Goal: Use online tool/utility: Utilize a website feature to perform a specific function

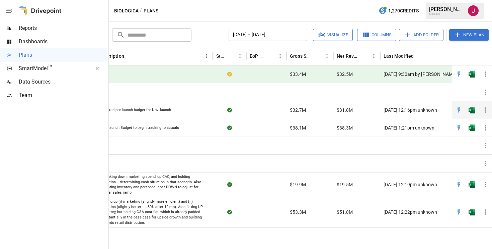
scroll to position [0, 190]
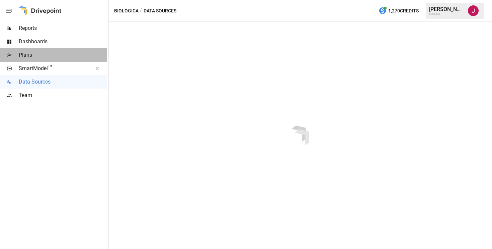
click at [23, 56] on span "Plans" at bounding box center [63, 55] width 88 height 8
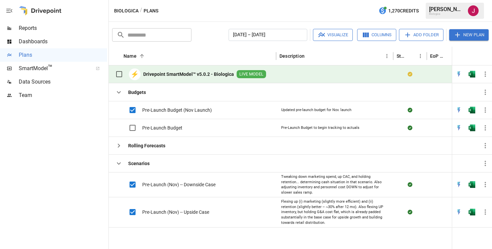
click at [333, 35] on button "Visualize" at bounding box center [333, 35] width 40 height 12
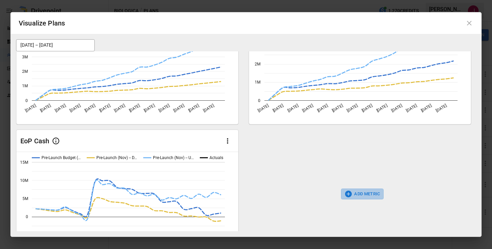
click at [359, 194] on button "ADD METRIC" at bounding box center [362, 193] width 43 height 11
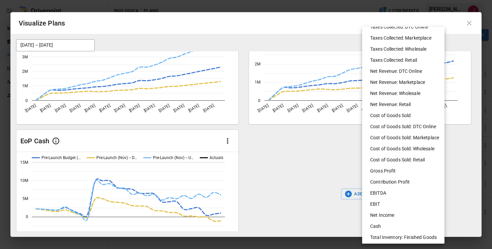
click at [378, 214] on li "Net Income" at bounding box center [406, 214] width 82 height 11
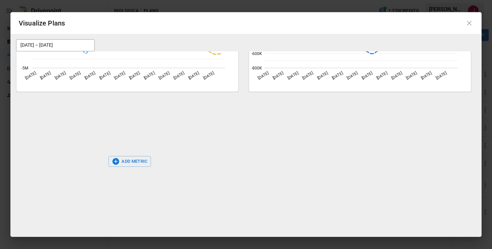
click at [127, 160] on button "ADD METRIC" at bounding box center [130, 161] width 43 height 11
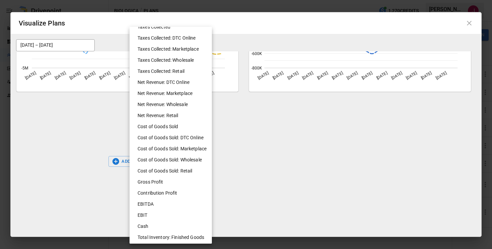
click at [152, 198] on li "EBITDA" at bounding box center [173, 203] width 82 height 11
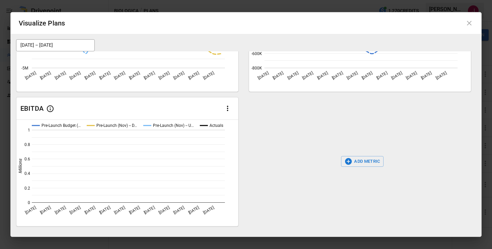
click at [227, 110] on icon "button" at bounding box center [228, 108] width 8 height 8
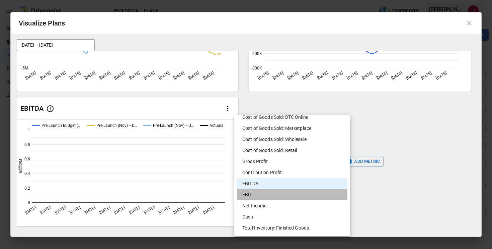
click at [253, 193] on li "EBIT" at bounding box center [292, 194] width 111 height 11
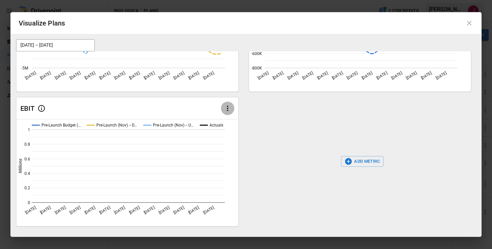
click at [226, 109] on icon "button" at bounding box center [228, 108] width 8 height 8
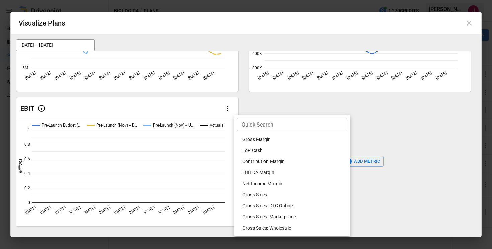
click at [268, 170] on li "EBITDA Margin" at bounding box center [292, 172] width 111 height 11
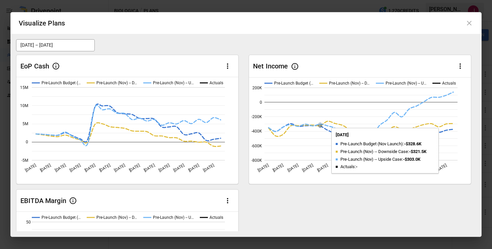
click at [319, 117] on rect "A chart." at bounding box center [361, 123] width 193 height 73
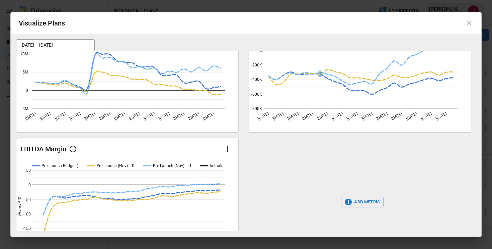
scroll to position [188, 0]
click at [253, 193] on div "ADD METRIC" at bounding box center [362, 202] width 227 height 129
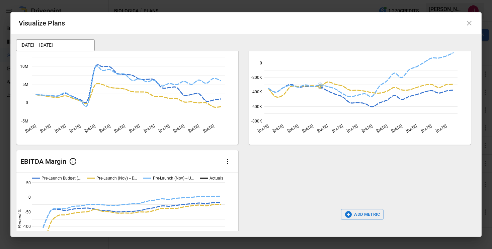
scroll to position [194, 0]
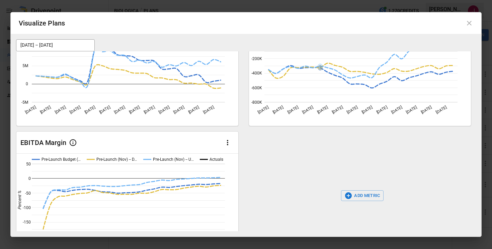
click at [348, 193] on icon "button" at bounding box center [348, 195] width 7 height 7
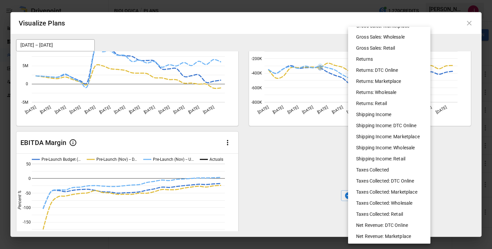
scroll to position [0, 0]
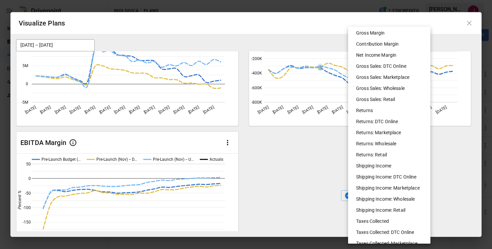
click at [378, 33] on li "Gross Margin" at bounding box center [392, 32] width 82 height 11
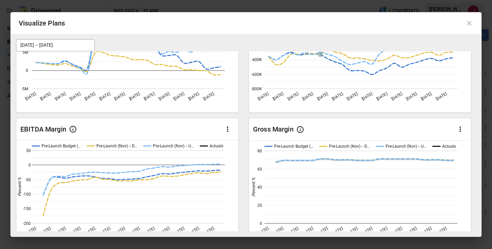
scroll to position [207, 0]
click at [461, 129] on icon "button" at bounding box center [460, 129] width 1 height 5
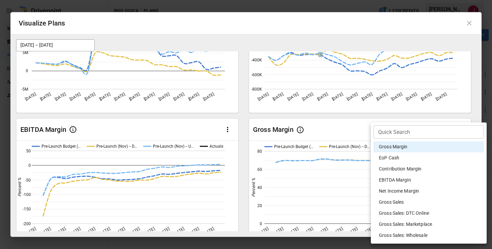
click at [412, 169] on li "Contribution Margin" at bounding box center [429, 168] width 111 height 11
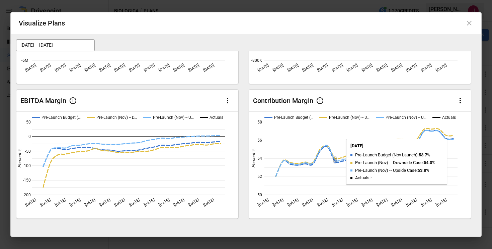
scroll to position [237, 0]
